Goal: Navigation & Orientation: Find specific page/section

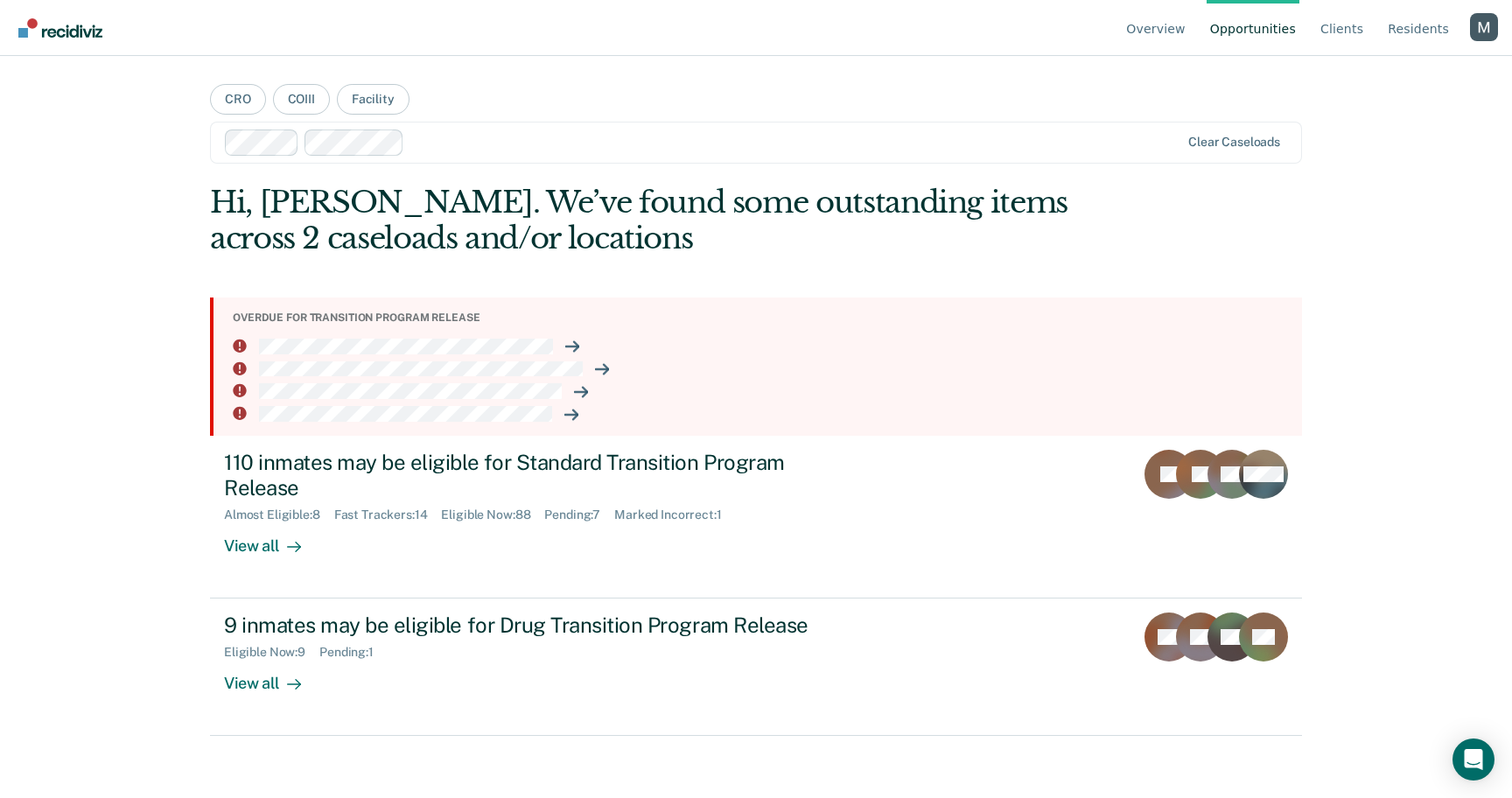
click at [1489, 24] on div "Profile dropdown button" at bounding box center [1483, 27] width 28 height 28
click at [1379, 85] on link "Profile" at bounding box center [1413, 82] width 113 height 15
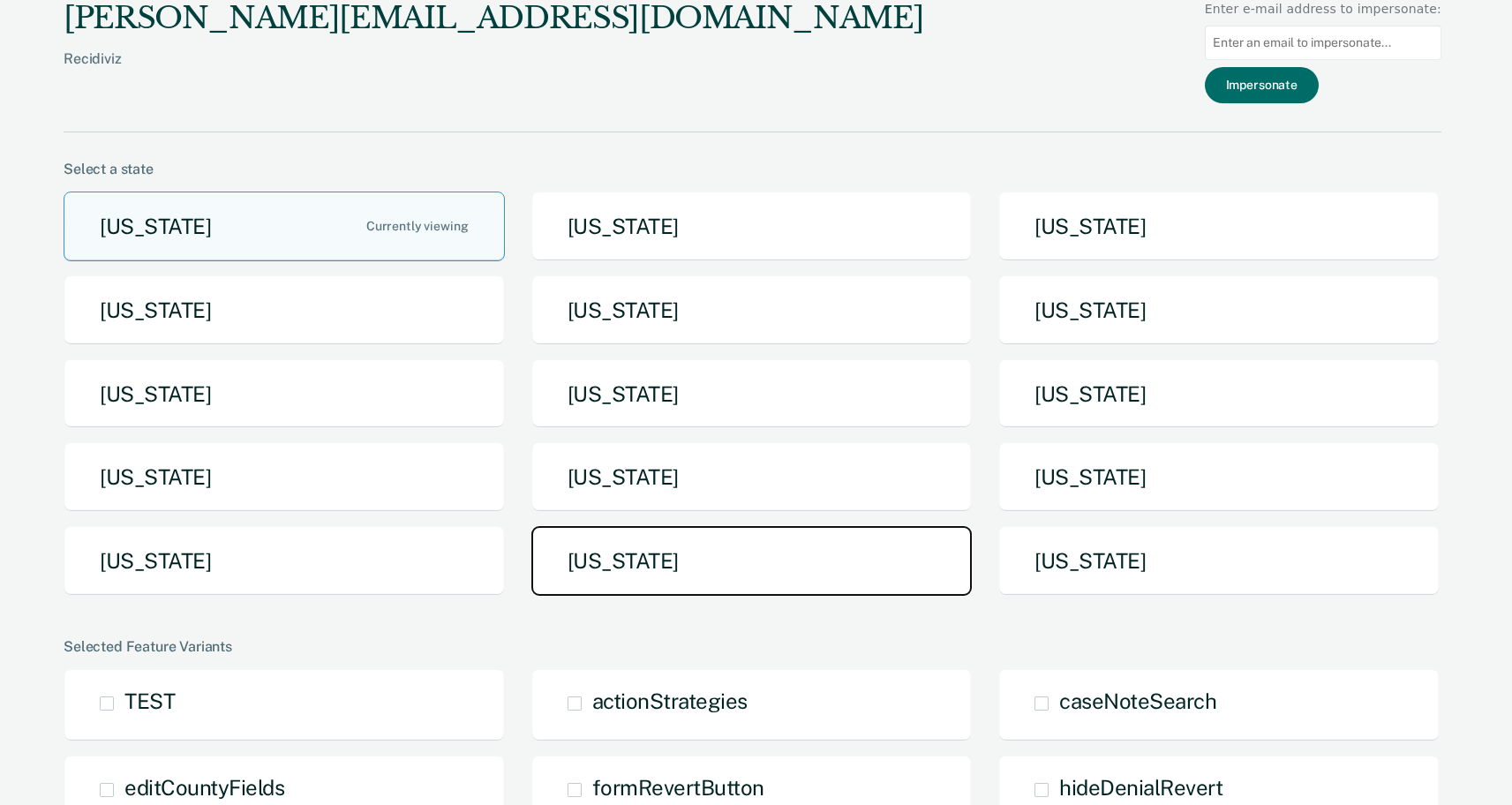
click at [582, 569] on button "[US_STATE]" at bounding box center [752, 560] width 441 height 70
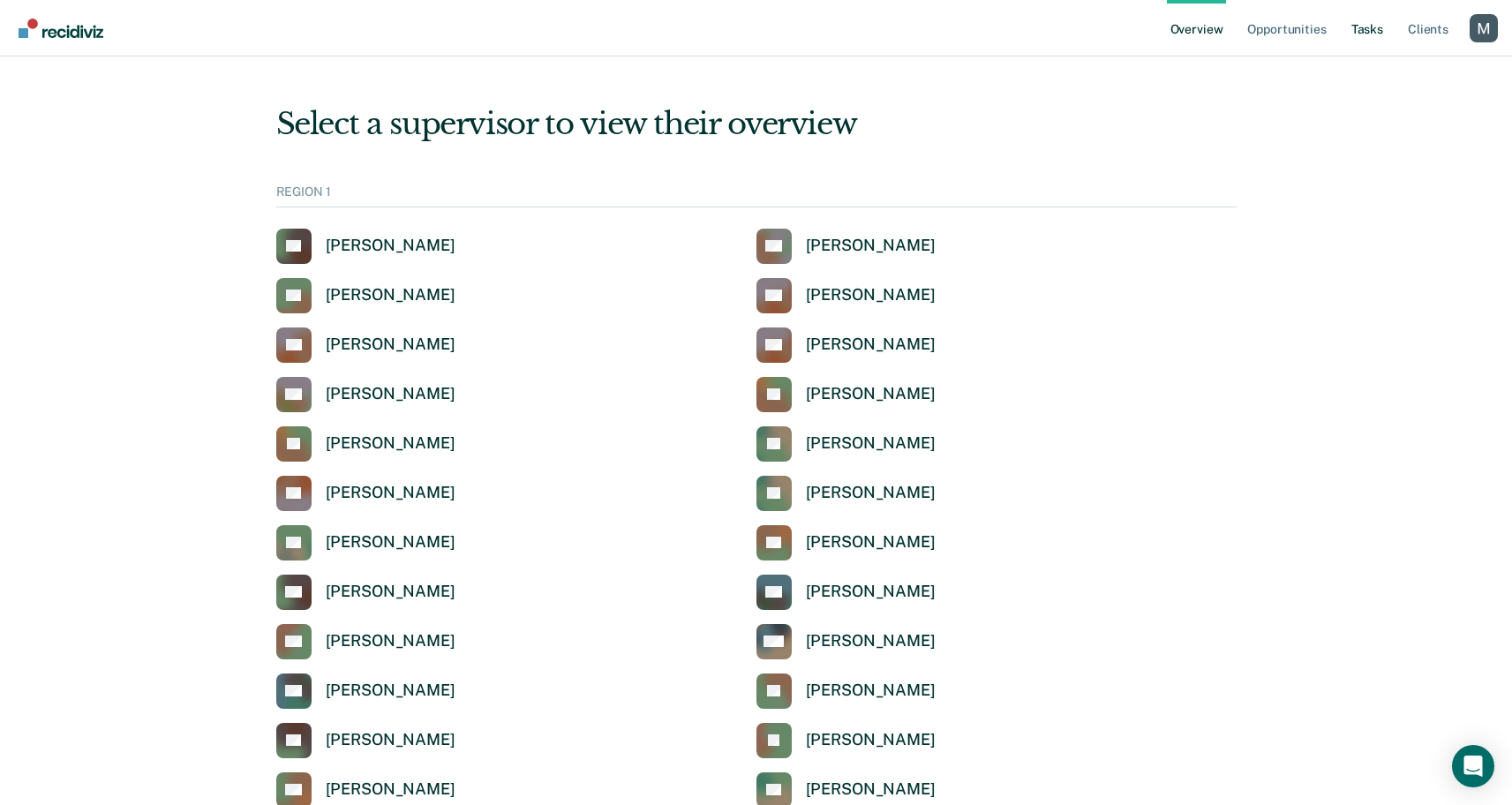
click at [1369, 27] on link "Tasks" at bounding box center [1366, 28] width 39 height 57
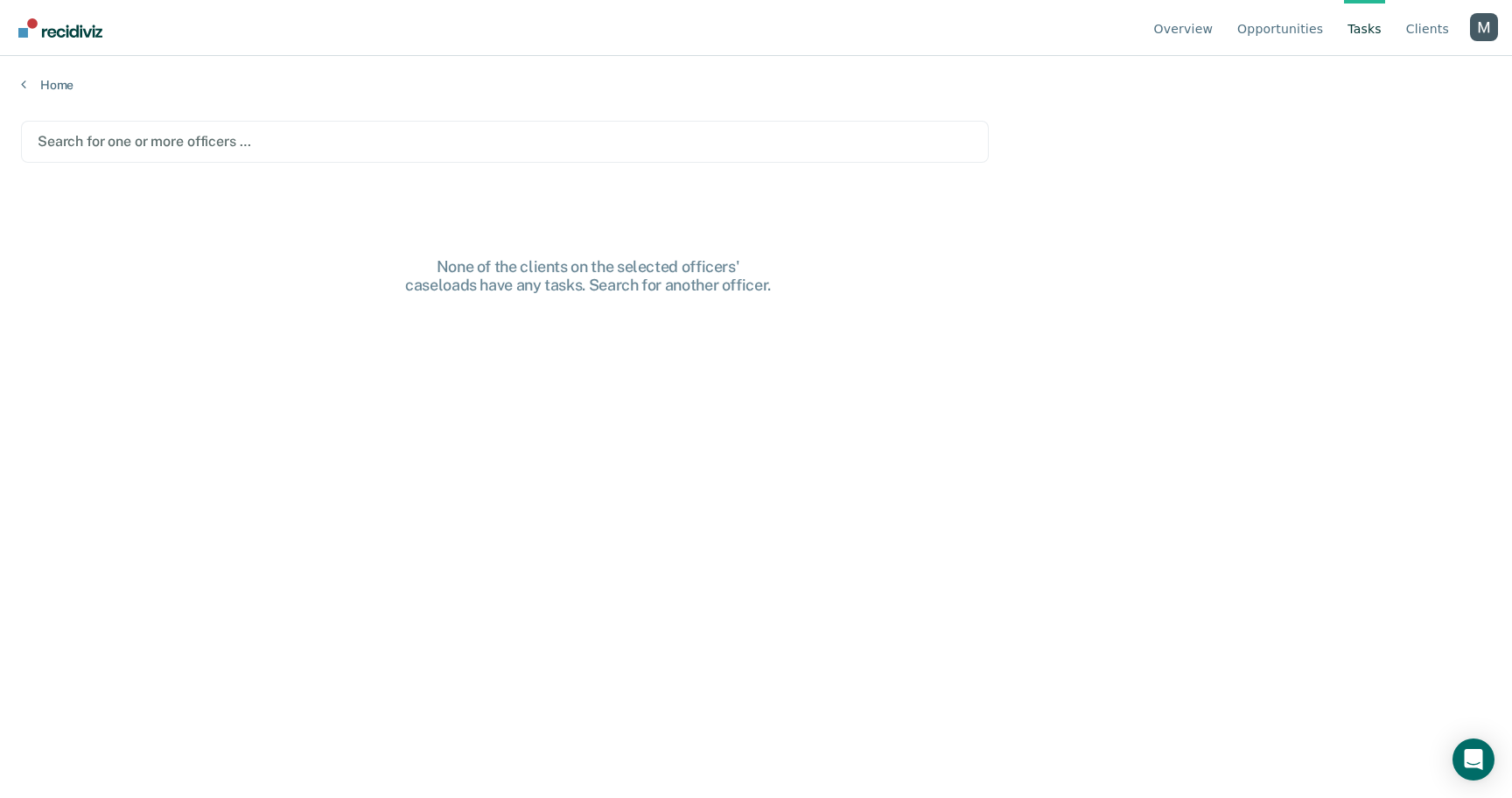
click at [243, 142] on div at bounding box center [504, 142] width 934 height 20
click at [372, 150] on div at bounding box center [542, 142] width 670 height 20
